Goal: Task Accomplishment & Management: Use online tool/utility

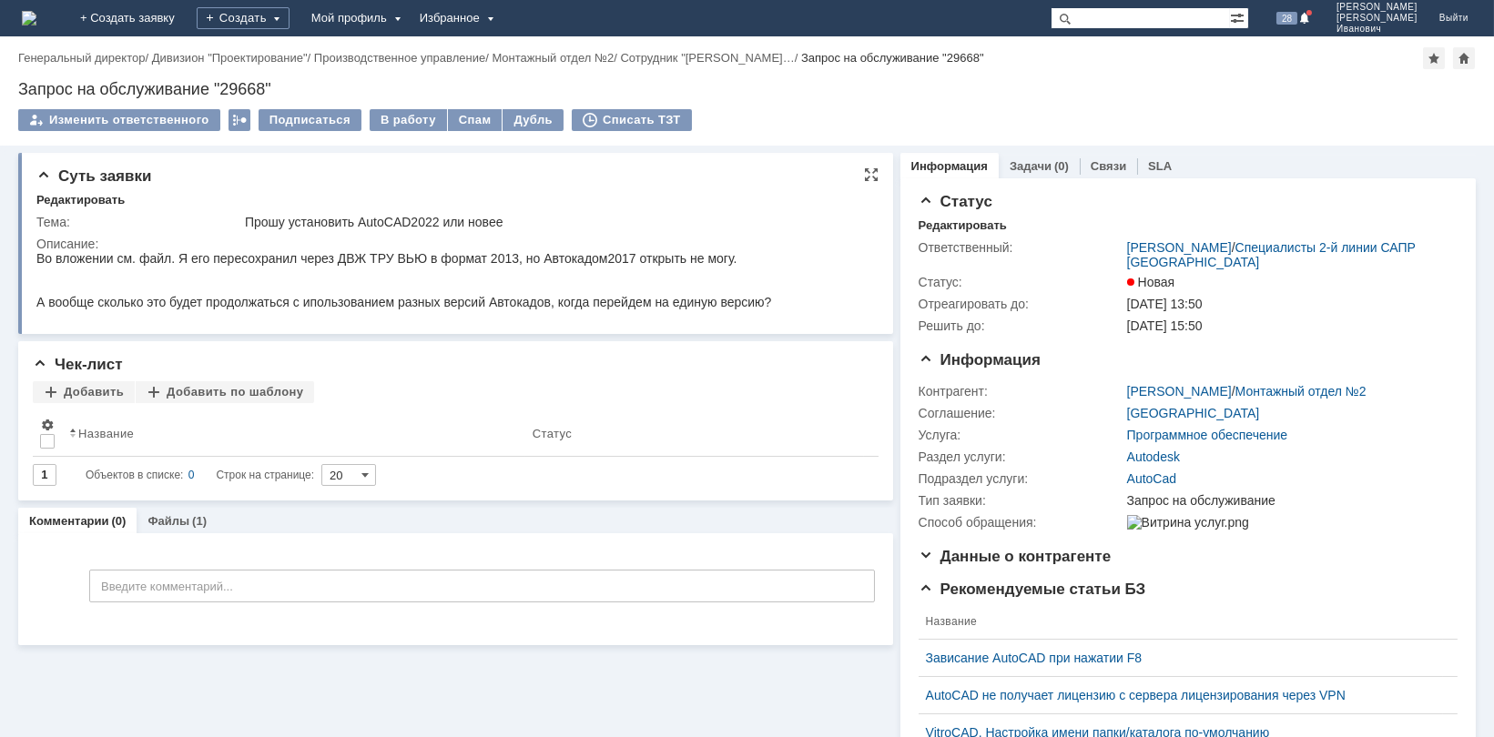
drag, startPoint x: 568, startPoint y: 271, endPoint x: 588, endPoint y: 271, distance: 20.0
click at [588, 271] on div at bounding box center [403, 272] width 735 height 15
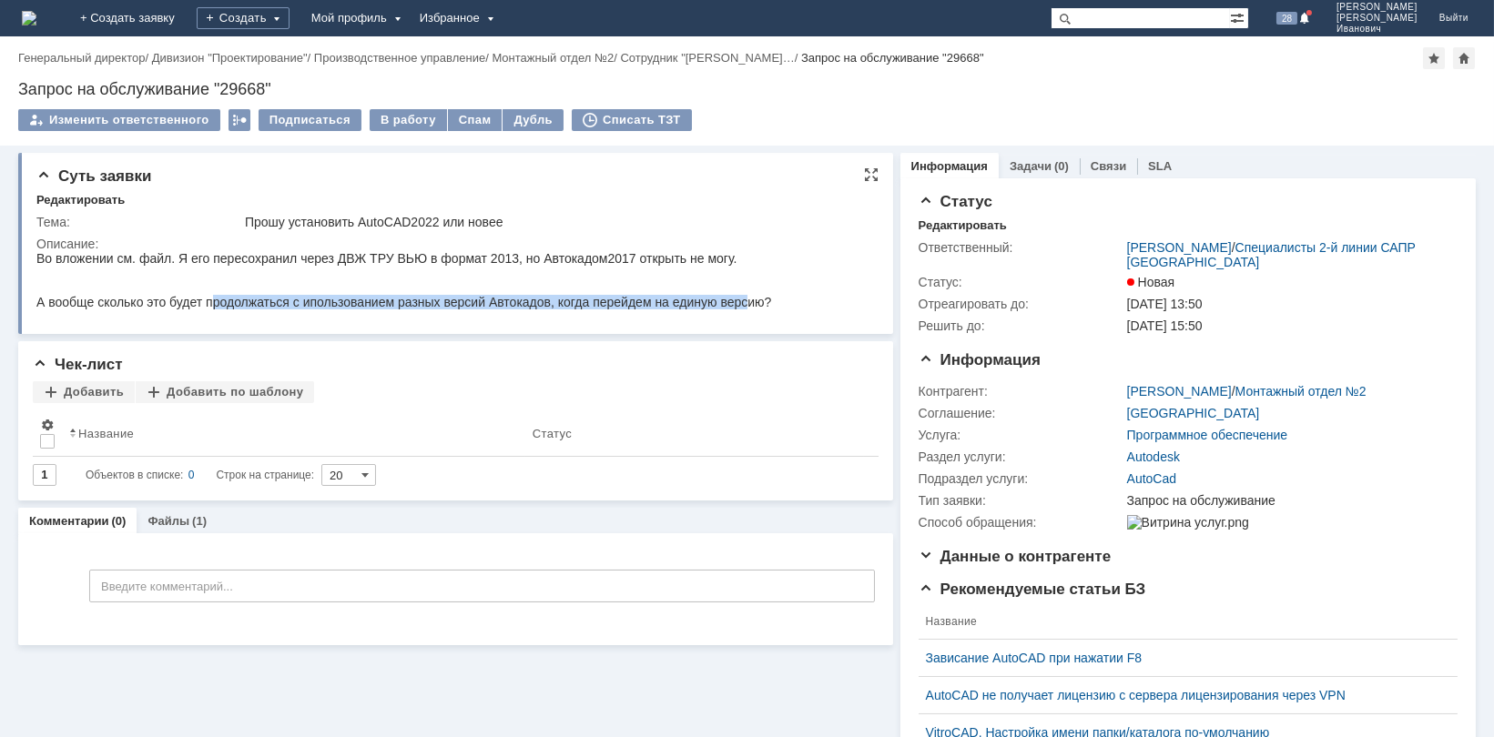
drag, startPoint x: 212, startPoint y: 305, endPoint x: 742, endPoint y: 304, distance: 529.8
click at [742, 304] on div "А вообще сколько это будет продолжаться с ипользованием разных версий Автокадов…" at bounding box center [403, 301] width 735 height 15
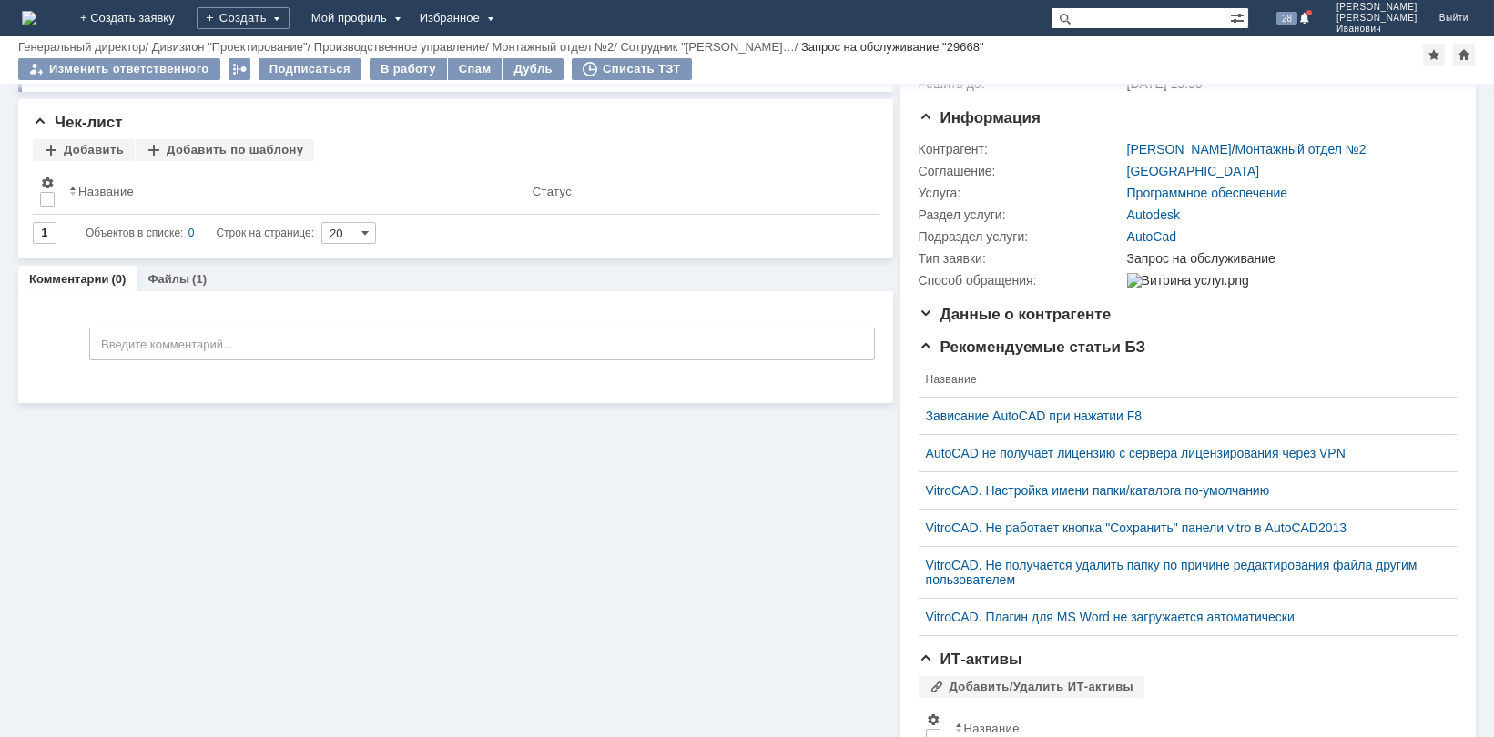
scroll to position [75, 0]
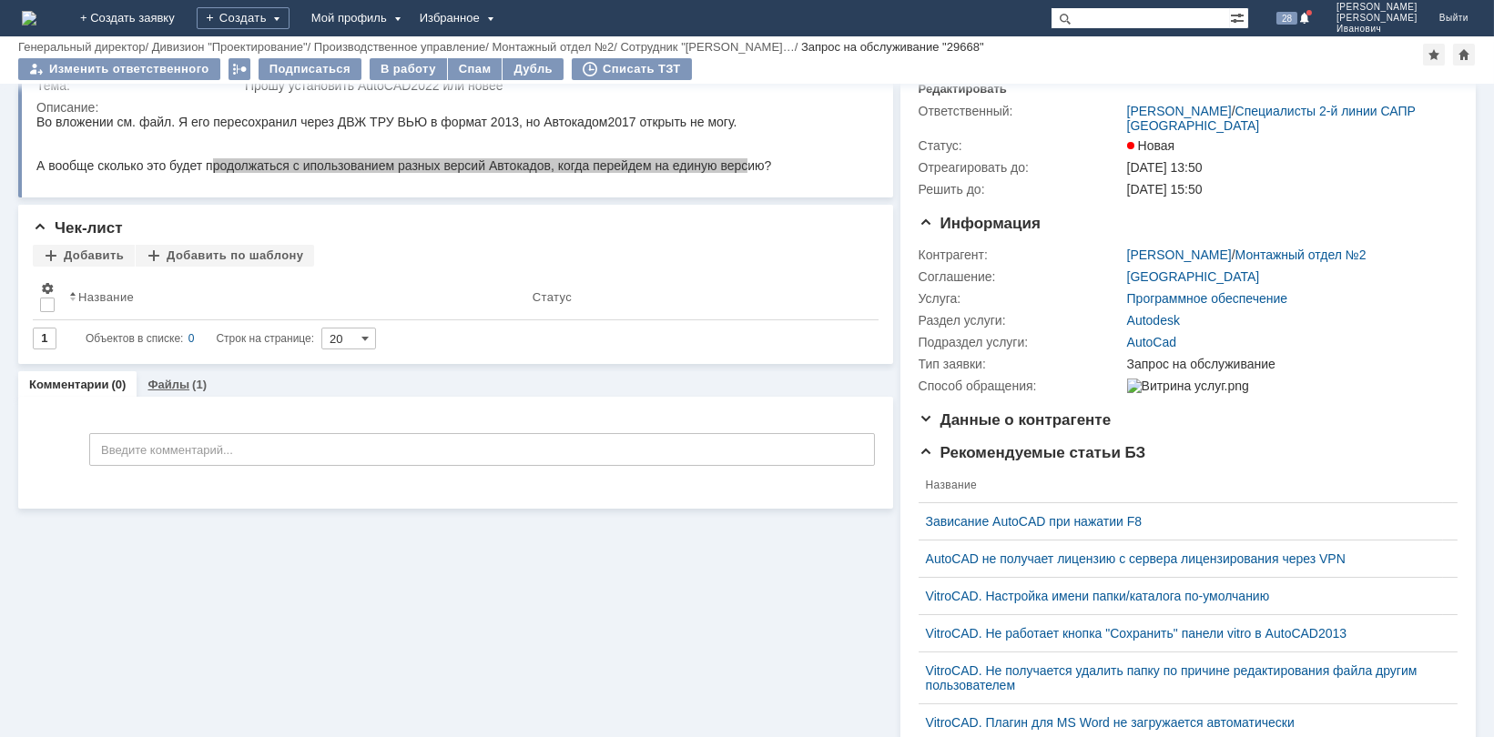
click at [185, 383] on link "Файлы" at bounding box center [168, 385] width 42 height 14
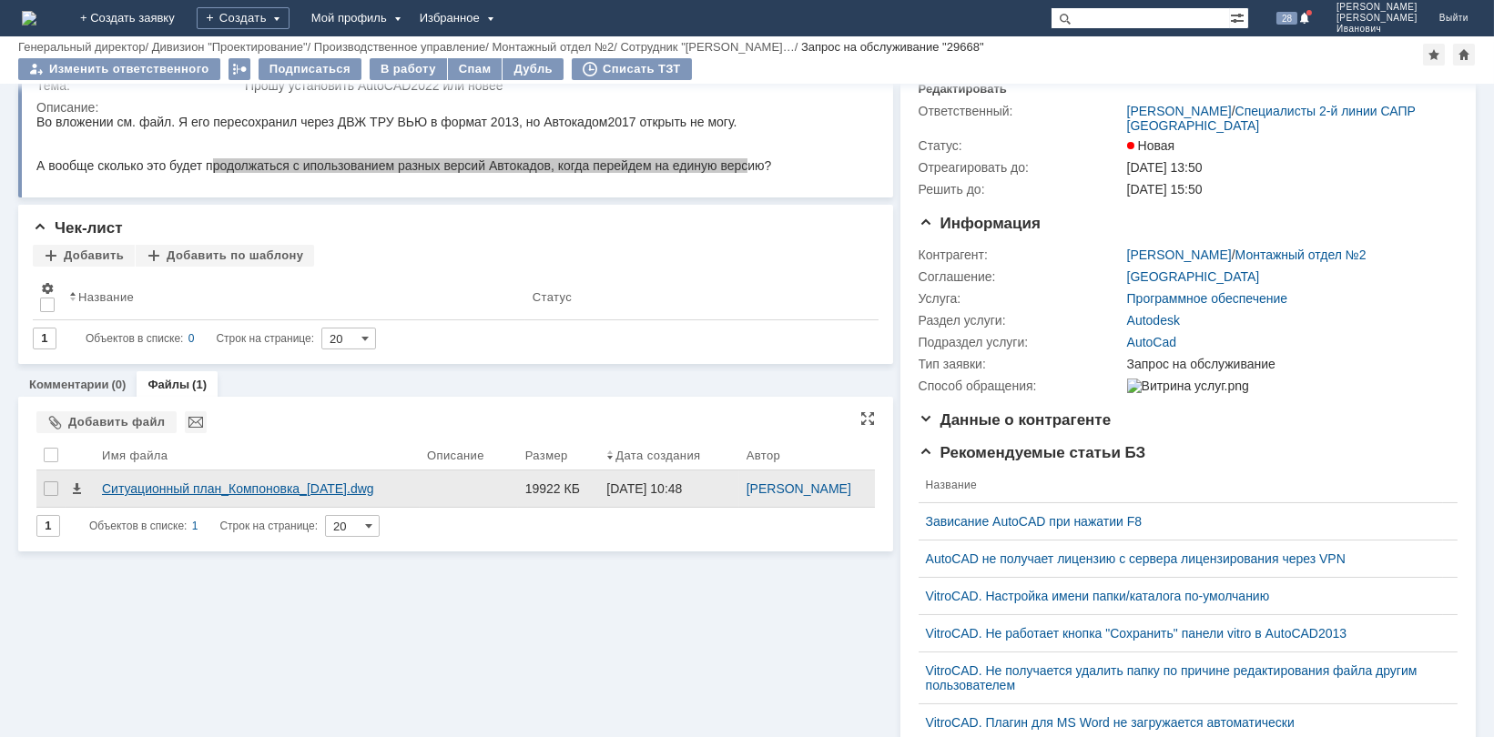
click at [322, 492] on div "Ситуационный план_Компоновка_[DATE].dwg" at bounding box center [257, 489] width 310 height 15
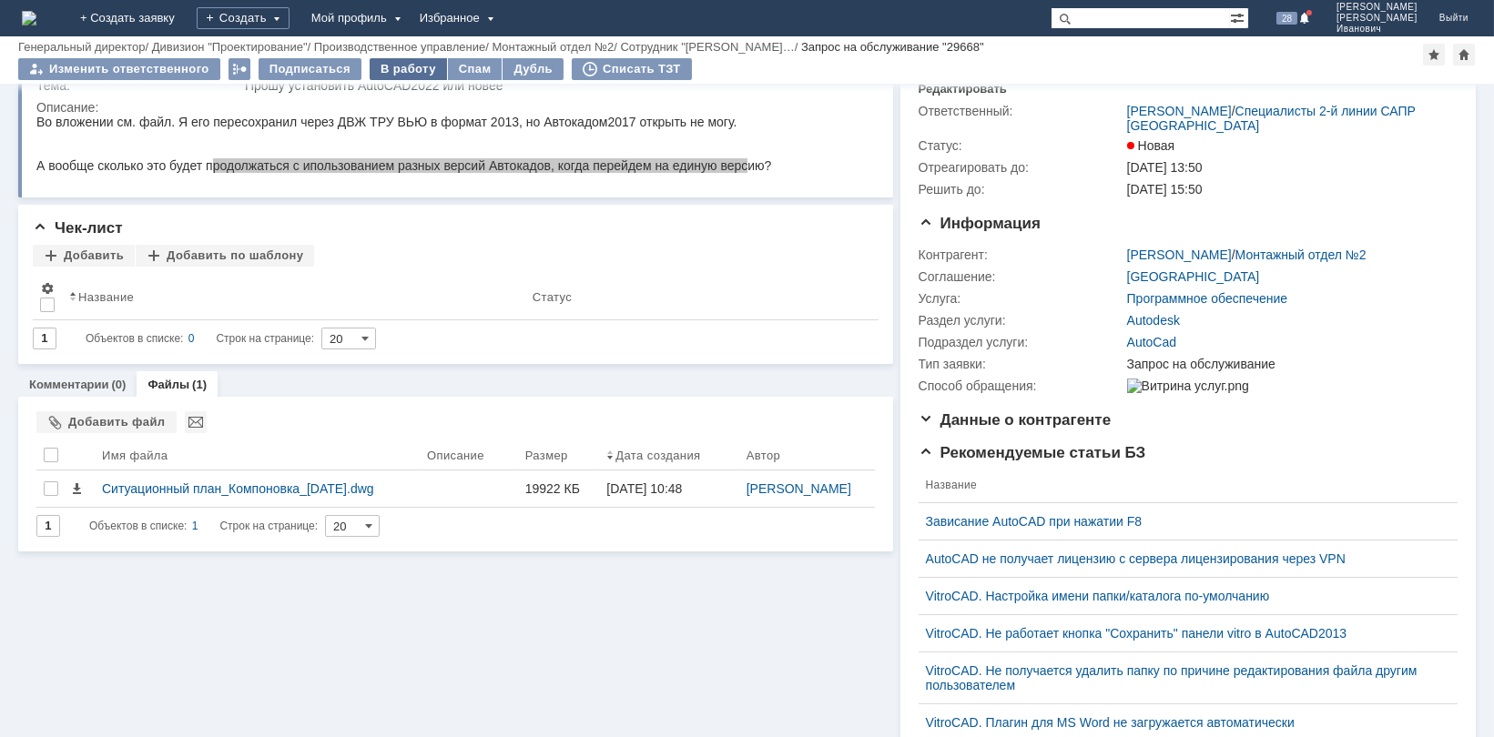
click at [401, 64] on div "В работу" at bounding box center [408, 69] width 77 height 22
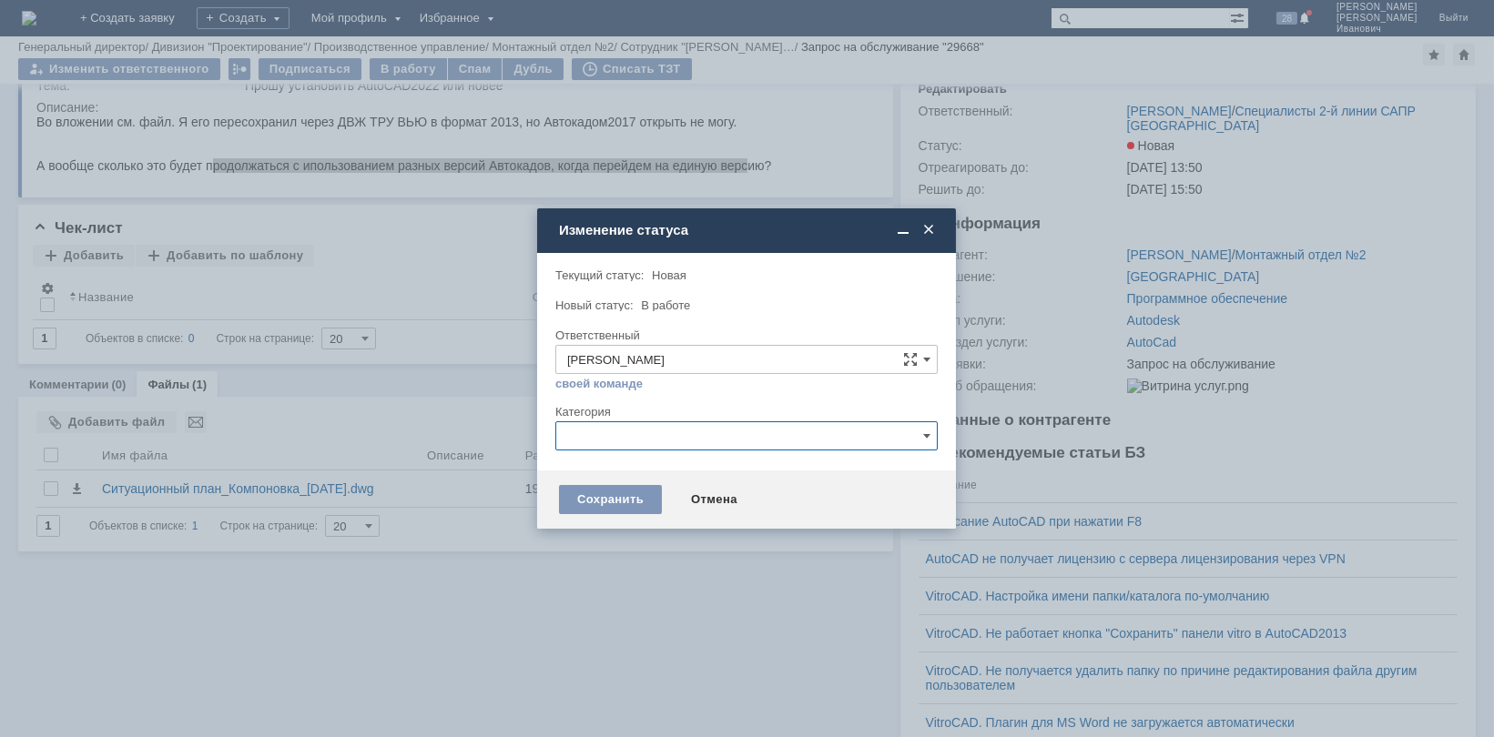
click at [931, 428] on input "text" at bounding box center [746, 435] width 382 height 29
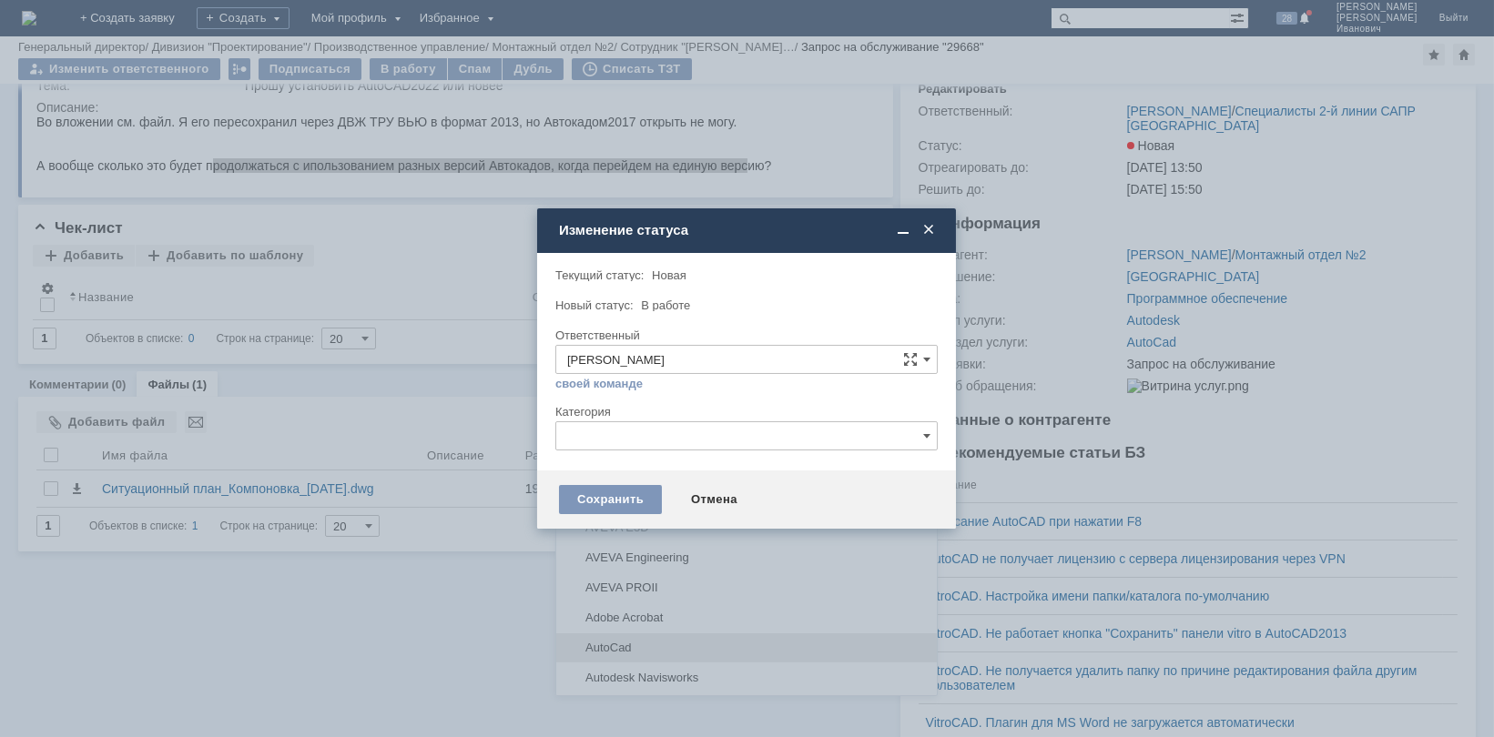
click at [605, 644] on span "AutoCad" at bounding box center [746, 648] width 359 height 15
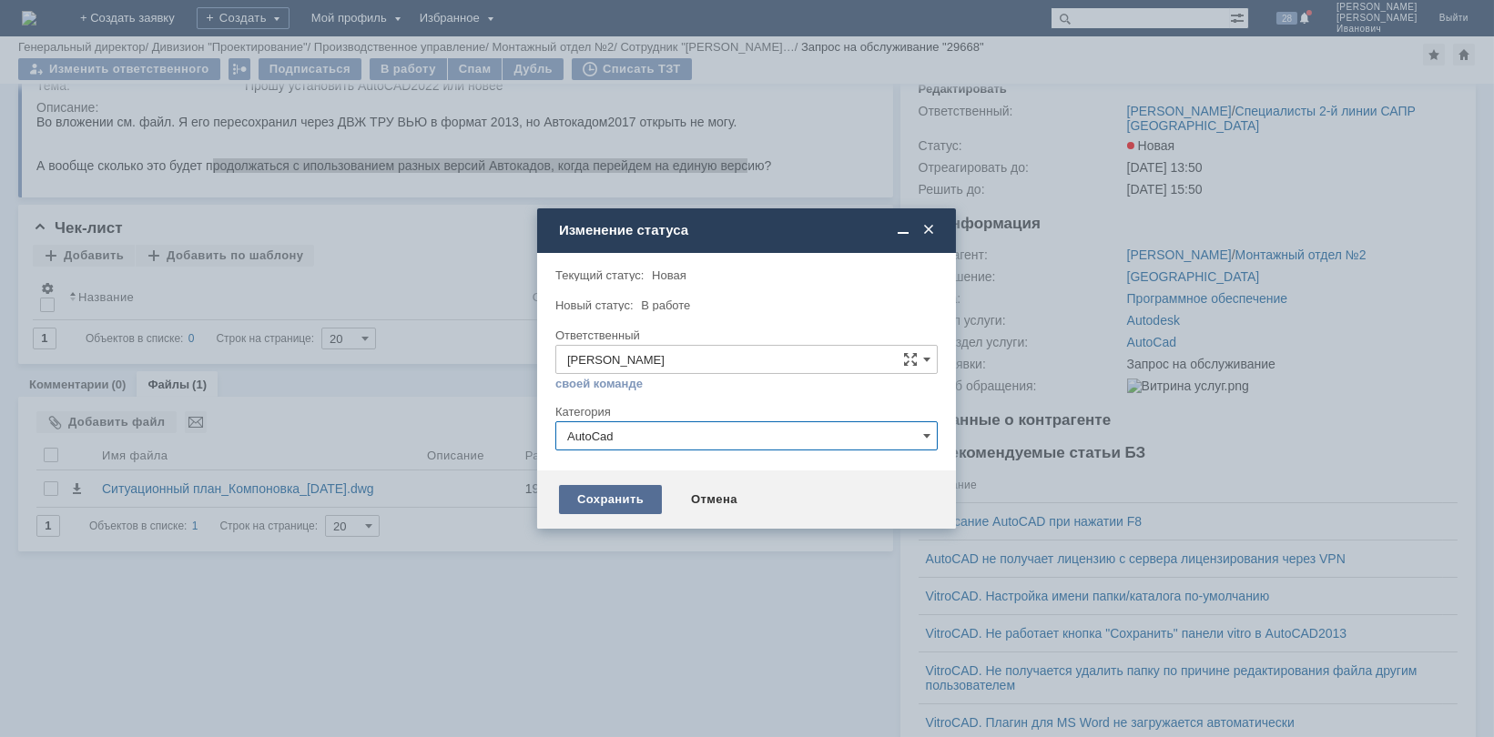
type input "AutoCad"
click at [607, 497] on div "Сохранить" at bounding box center [610, 499] width 103 height 29
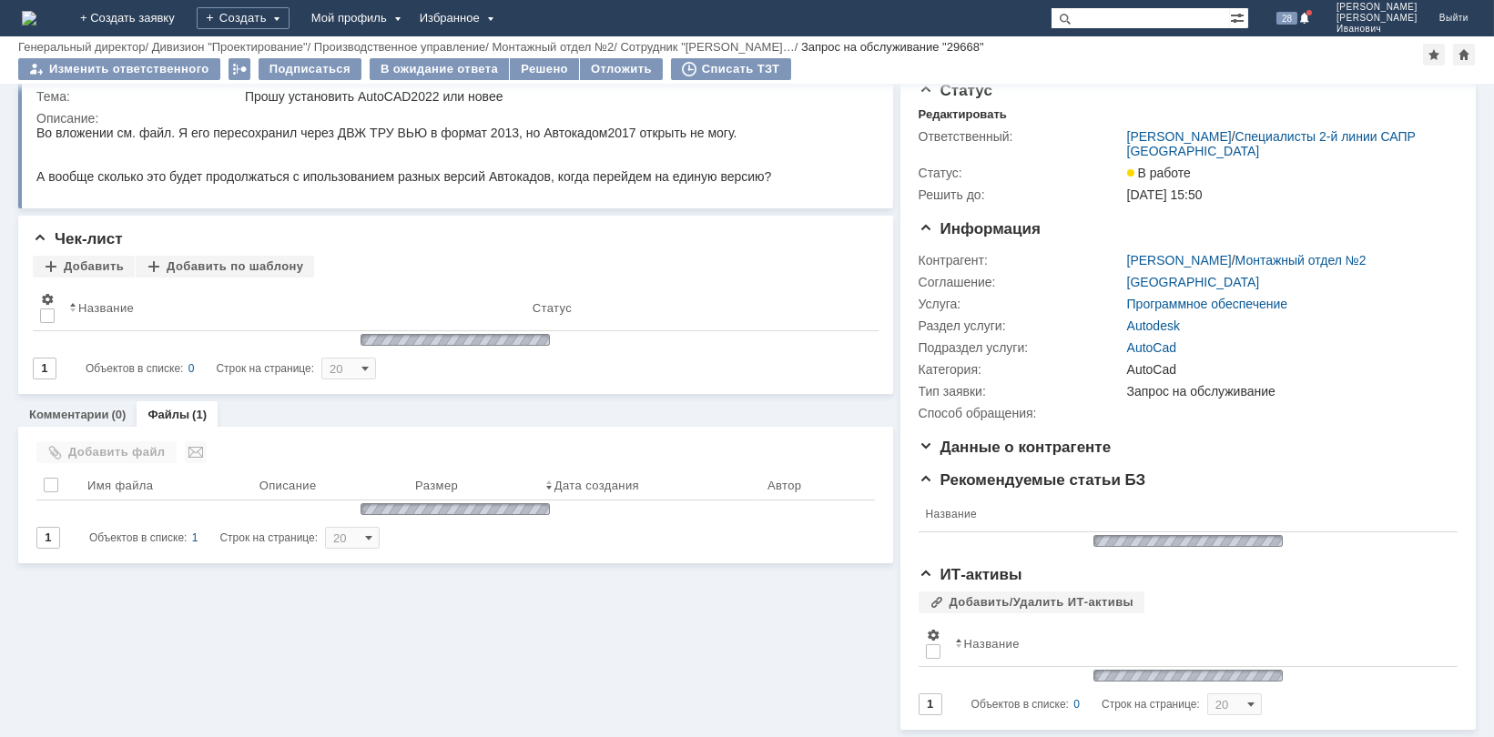
scroll to position [0, 0]
